Goal: Information Seeking & Learning: Learn about a topic

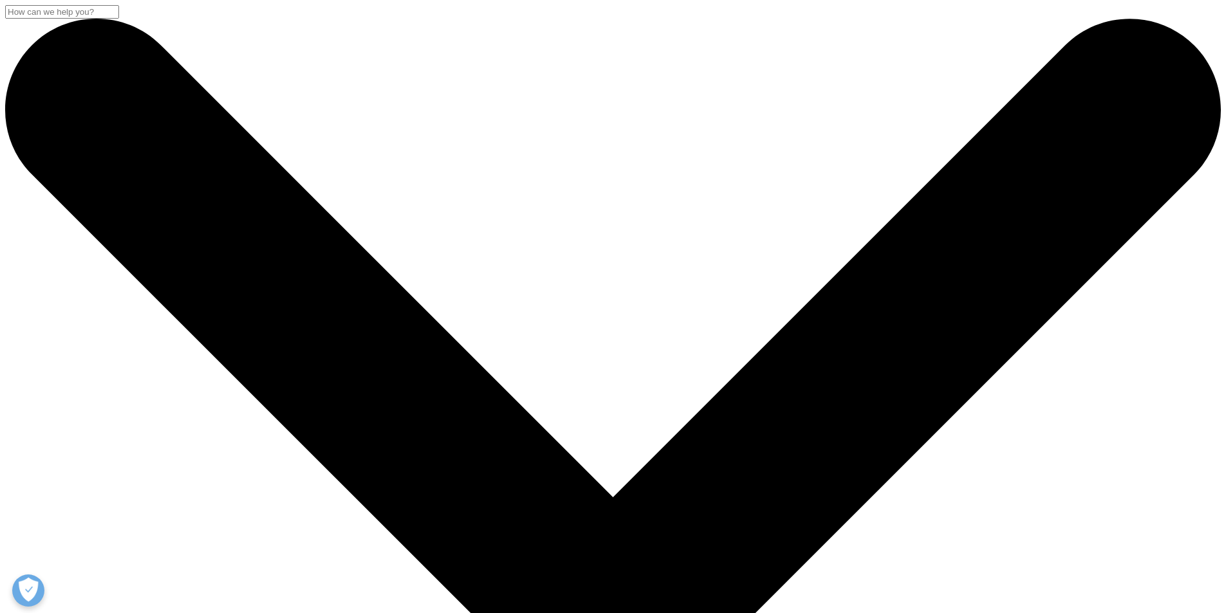
drag, startPoint x: 243, startPoint y: 172, endPoint x: 459, endPoint y: 219, distance: 221.3
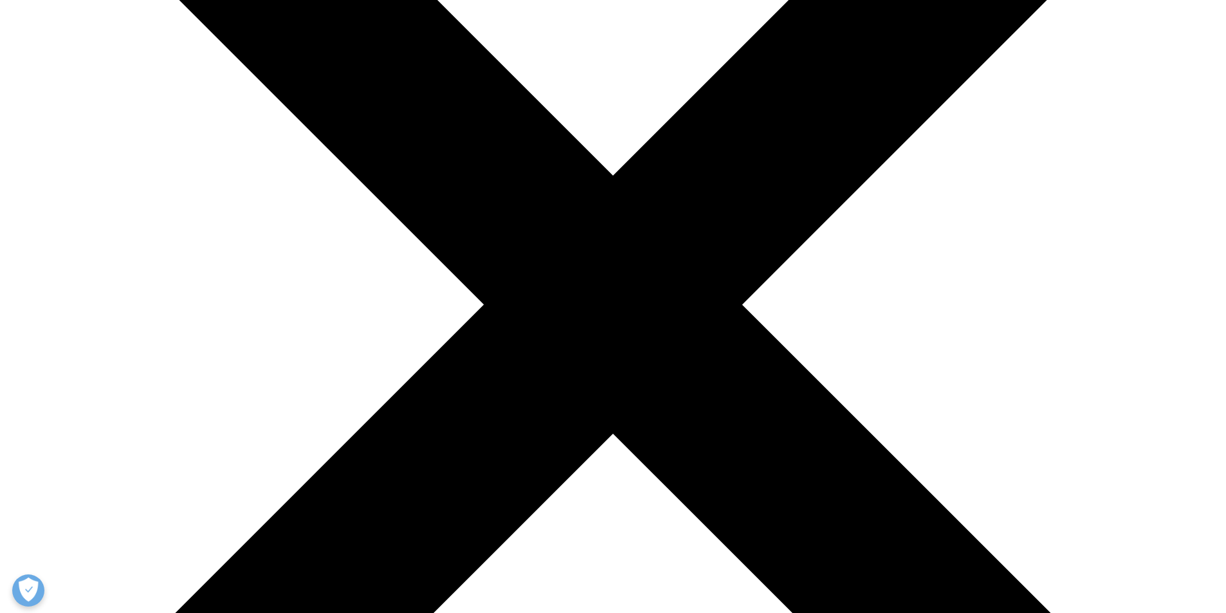
scroll to position [515, 0]
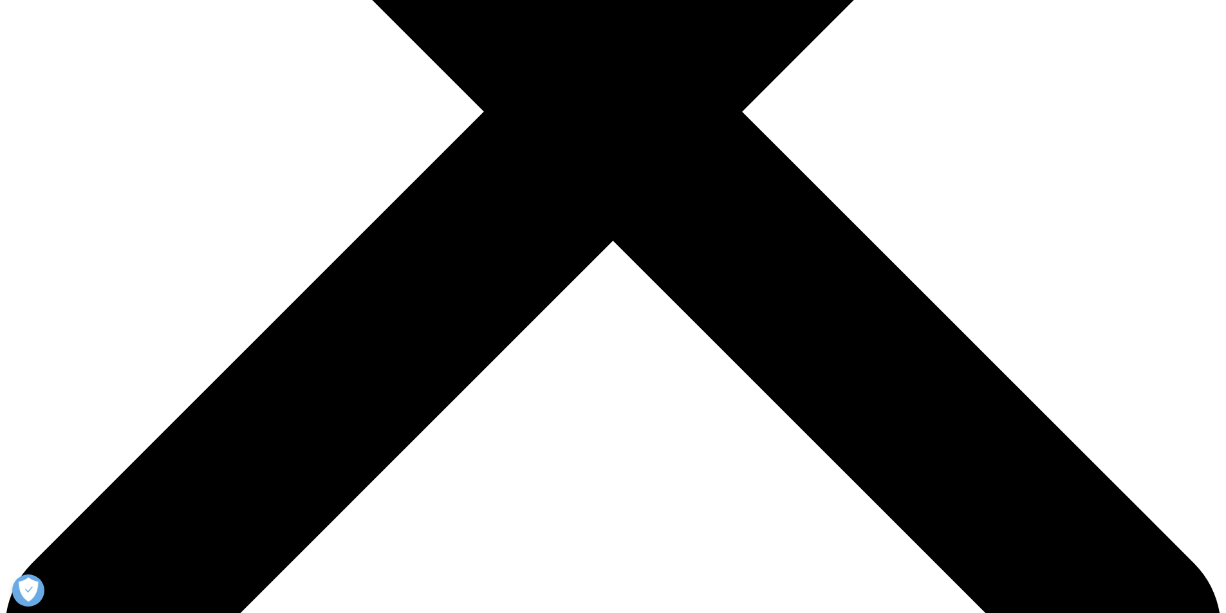
drag, startPoint x: 254, startPoint y: 305, endPoint x: 609, endPoint y: 325, distance: 355.8
copy span "Current Health Data Landscape"
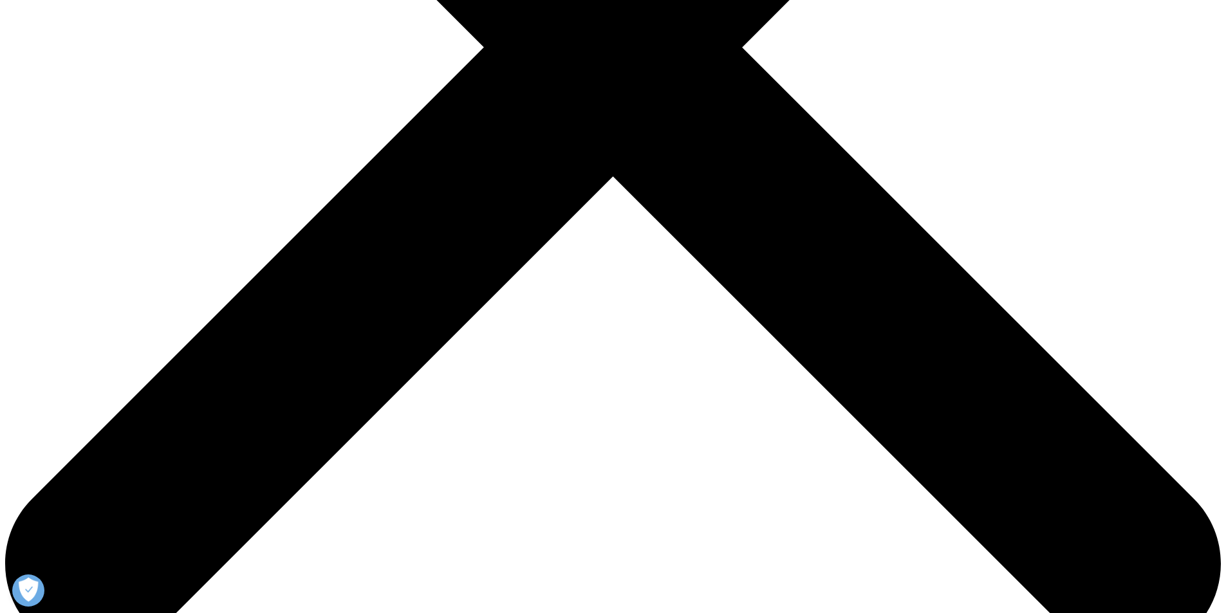
scroll to position [965, 0]
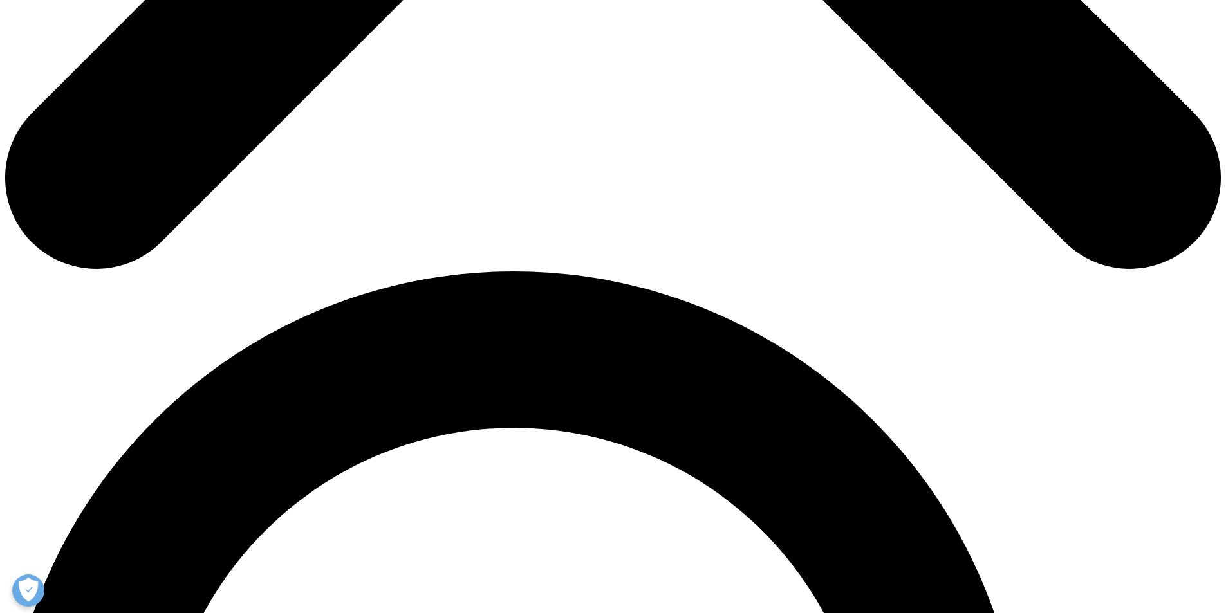
drag, startPoint x: 235, startPoint y: 312, endPoint x: 627, endPoint y: 308, distance: 392.0
copy span "Reshaping the health data landscape"
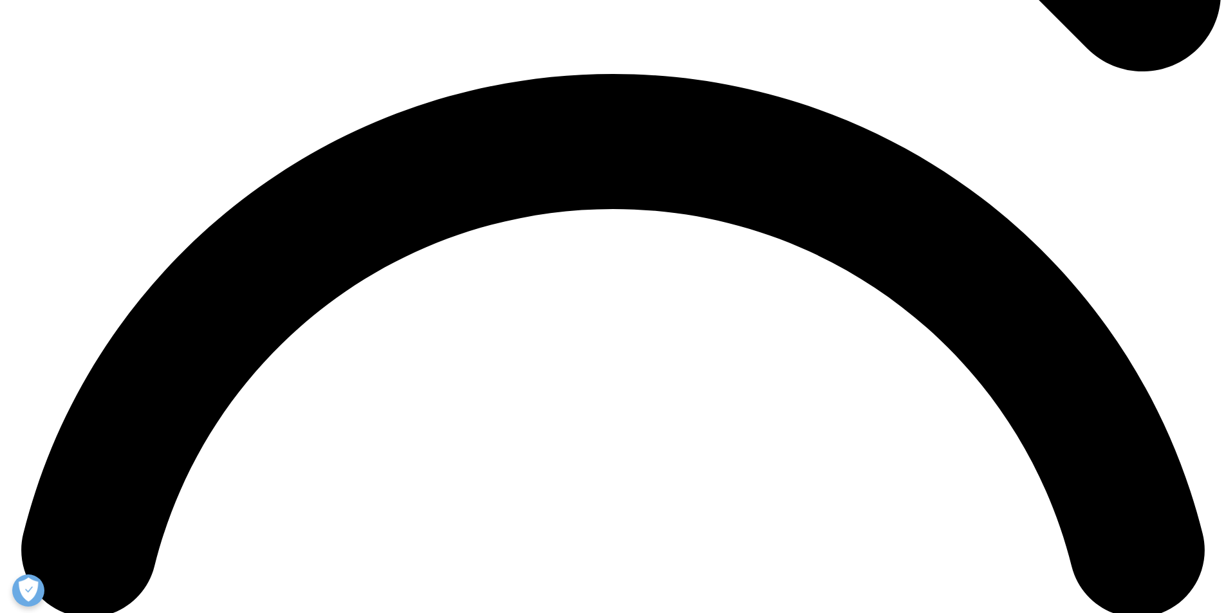
scroll to position [2832, 0]
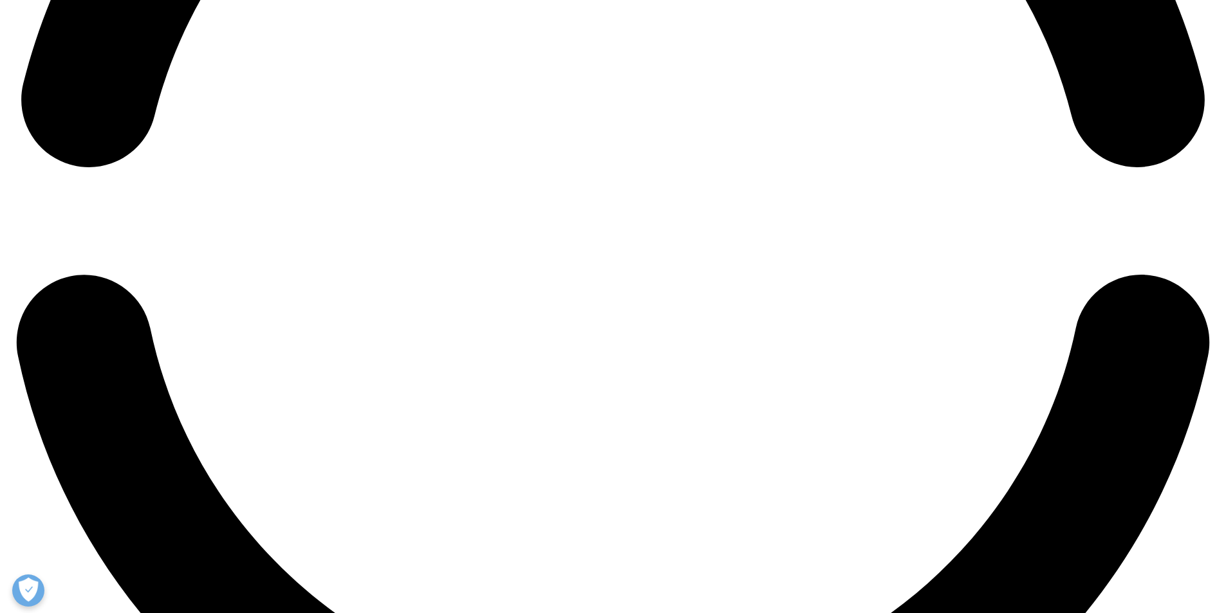
drag, startPoint x: 254, startPoint y: 238, endPoint x: 923, endPoint y: 241, distance: 668.7
copy h4 "Case Study - Impact of EU Initiatives on Obesity Data Landscape"
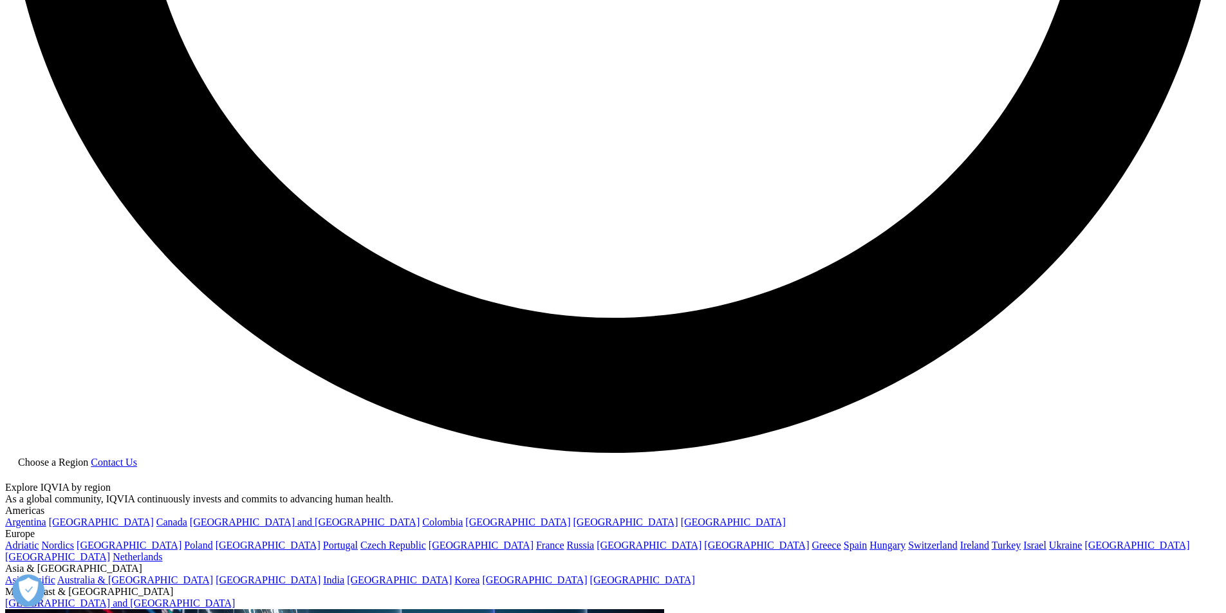
drag, startPoint x: 522, startPoint y: 351, endPoint x: 237, endPoint y: 348, distance: 285.2
copy h4 "Implications for Stakeholders"
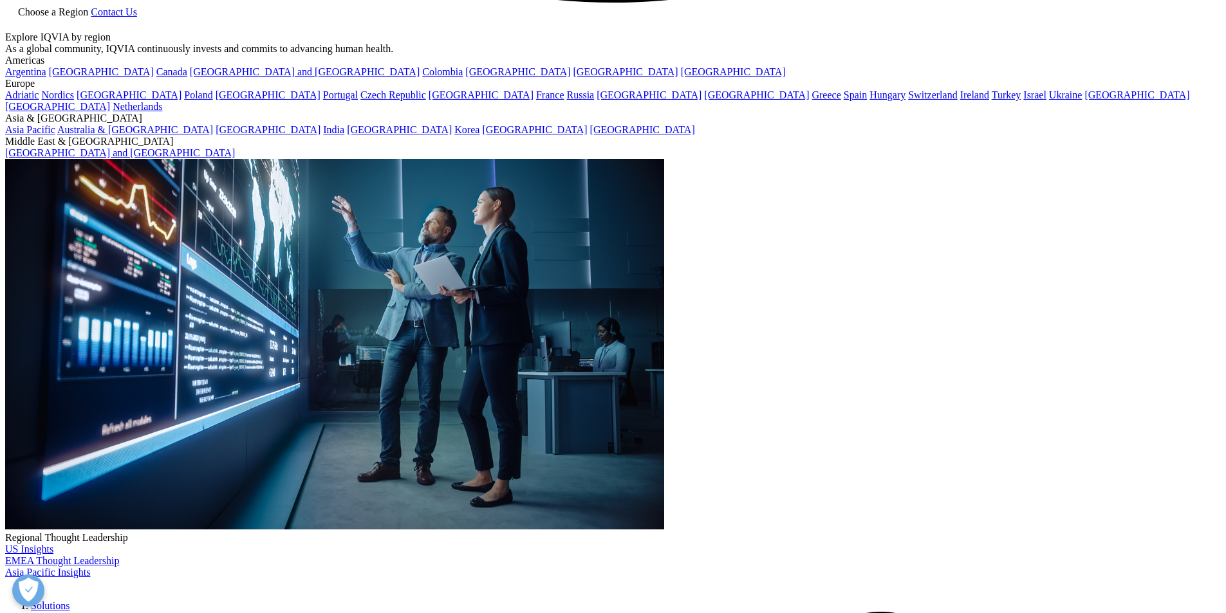
scroll to position [4119, 0]
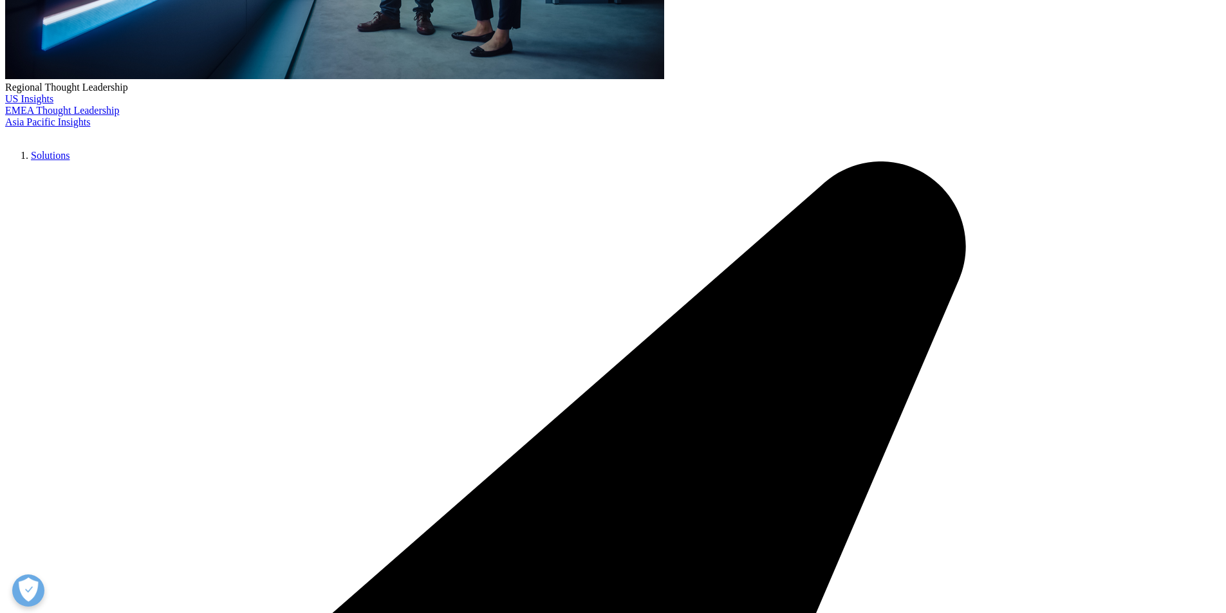
copy h4 "Implications for Stakeholders"
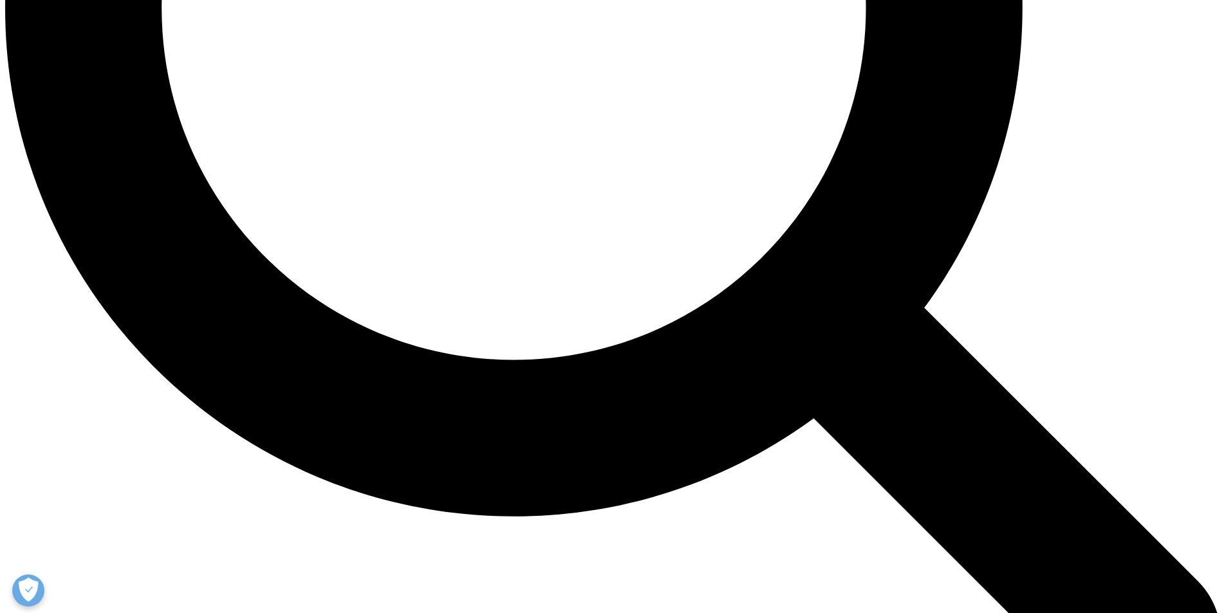
scroll to position [2188, 0]
